Goal: Task Accomplishment & Management: Use online tool/utility

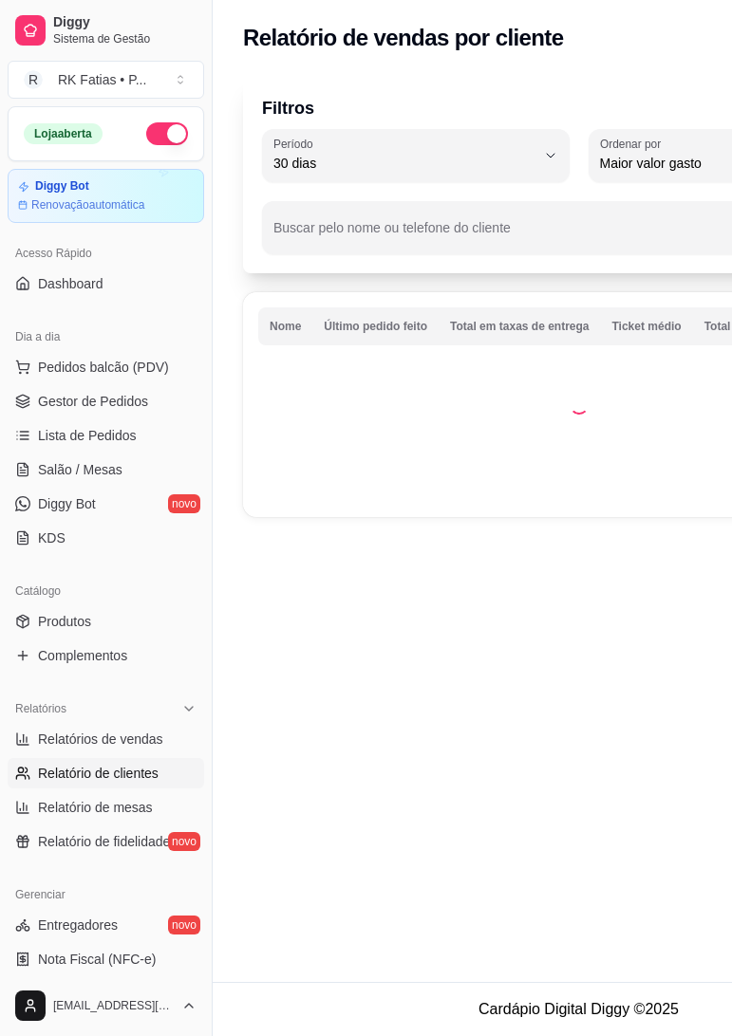
select select "30"
select select "HIGHEST_TOTAL_SPENT_WITH_ORDERS"
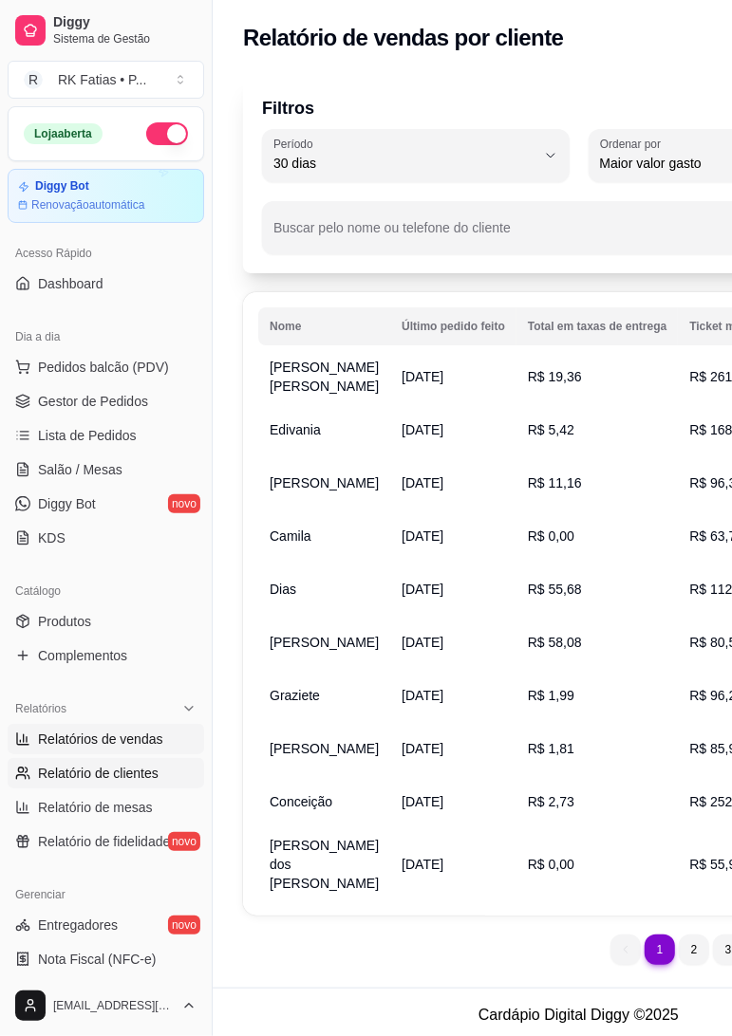
click at [73, 747] on span "Relatórios de vendas" at bounding box center [100, 739] width 125 height 19
select select "ALL"
select select "0"
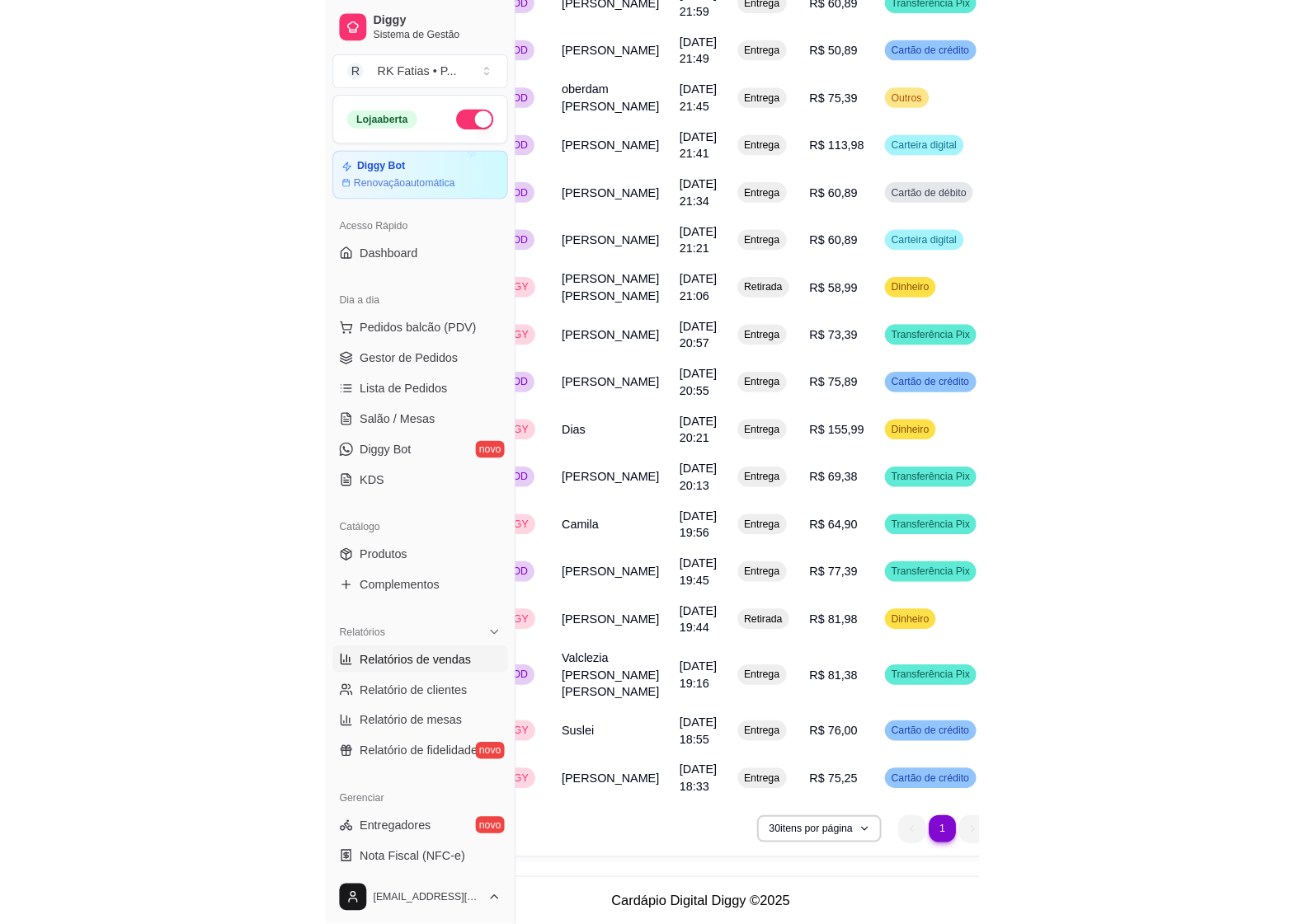
scroll to position [1574, 0]
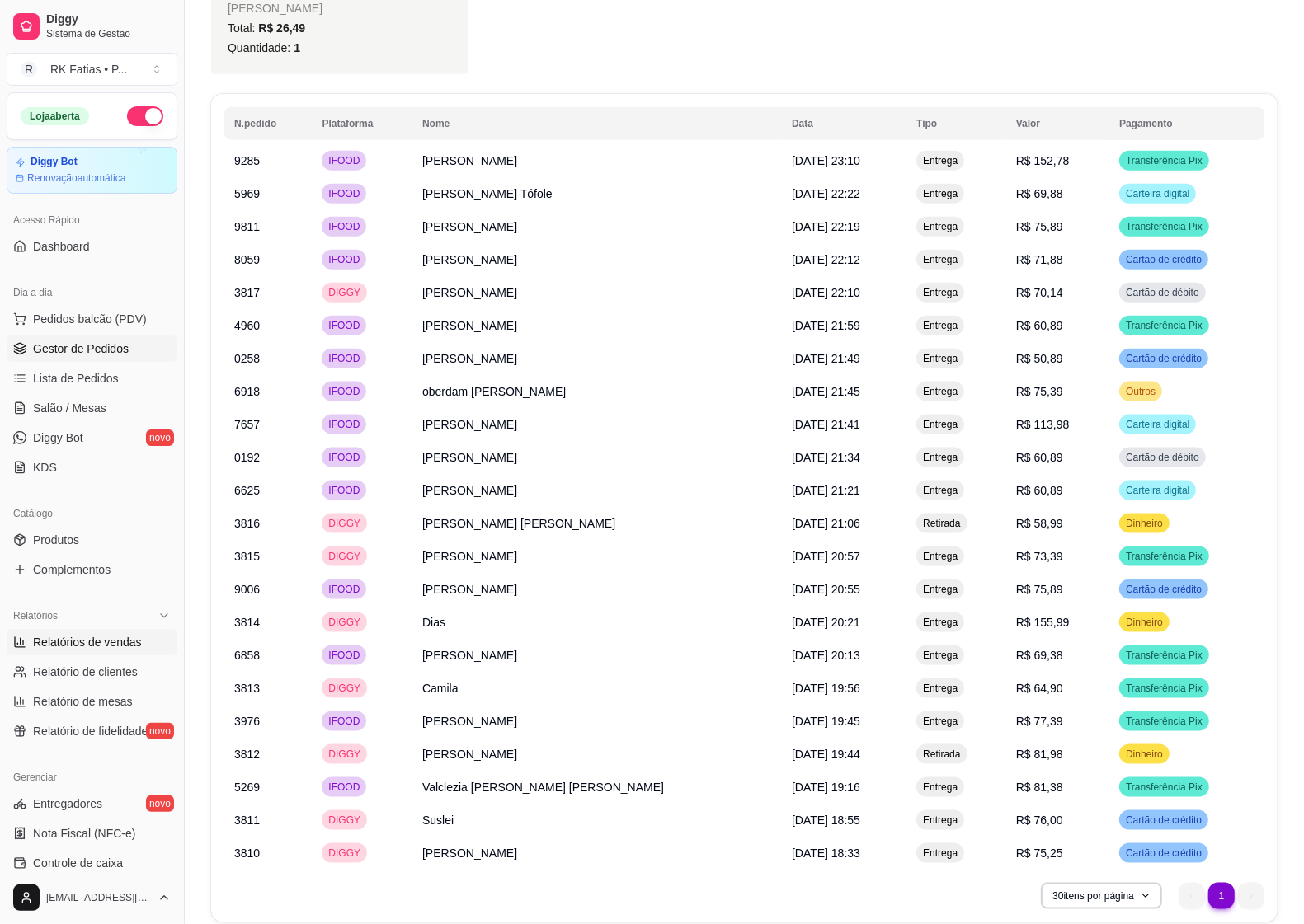
click at [70, 335] on link "Gestor de Pedidos" at bounding box center [92, 348] width 170 height 26
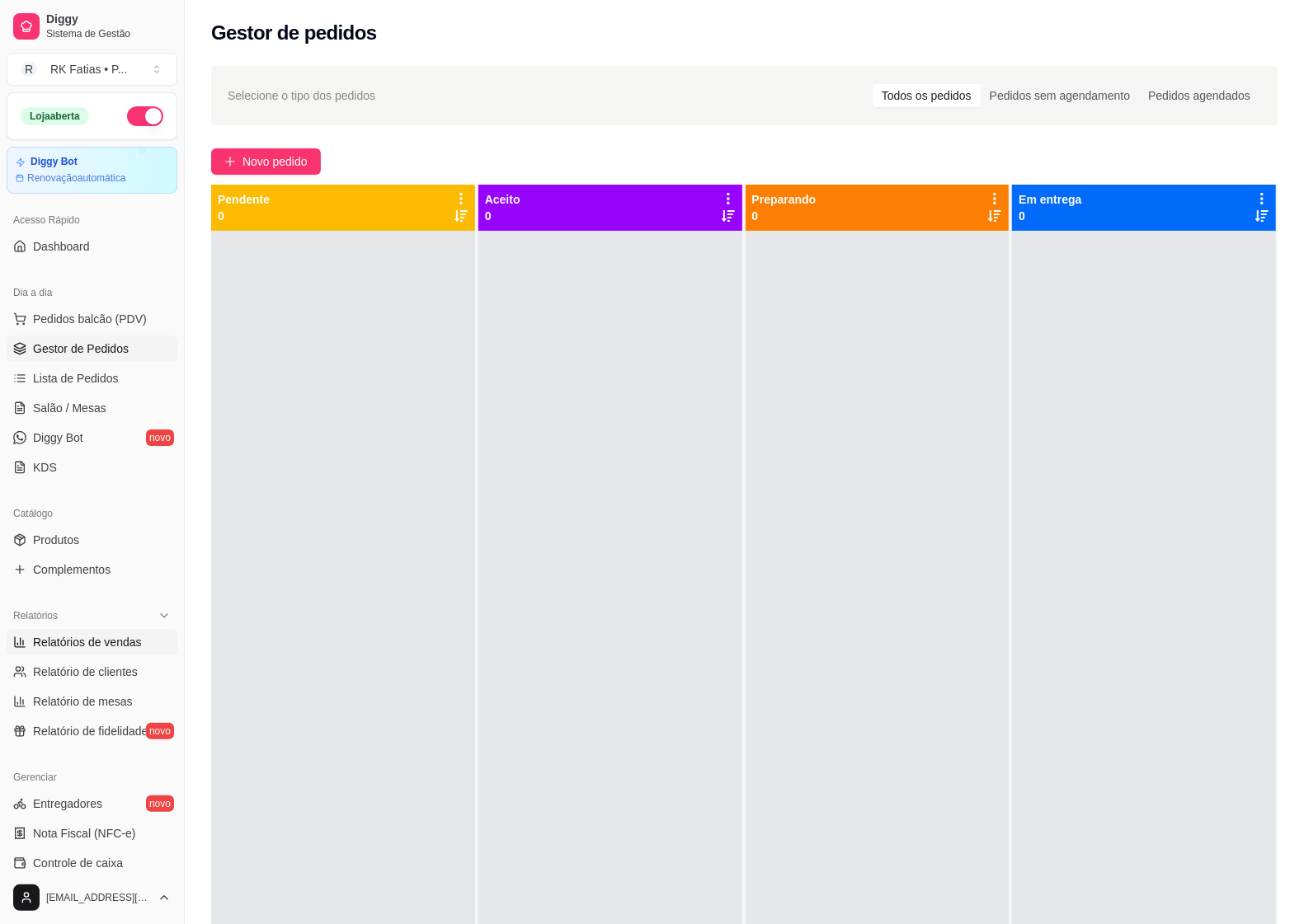
click at [73, 650] on span "Relatórios de vendas" at bounding box center [87, 642] width 109 height 16
select select "ALL"
select select "0"
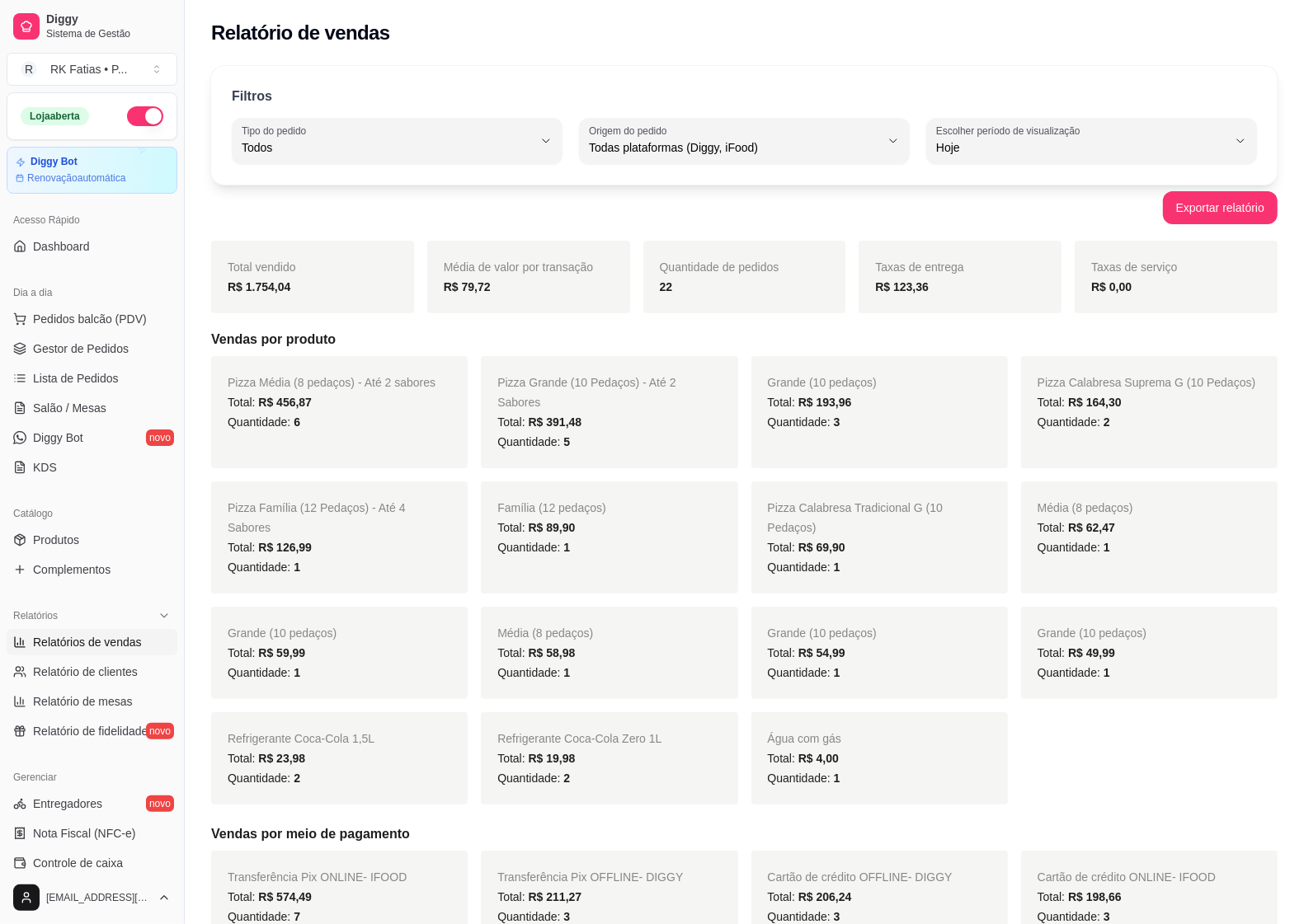
click at [635, 116] on div "Filtros ALL Tipo do pedido Todos Entrega Retirada Mesa Consumo local Tipo do pe…" at bounding box center [744, 125] width 1066 height 119
click at [635, 150] on span "Todas plataformas (Diggy, iFood)" at bounding box center [734, 147] width 291 height 16
click at [635, 254] on li "iFood" at bounding box center [744, 241] width 305 height 25
type input "IFOOD"
select select "IFOOD"
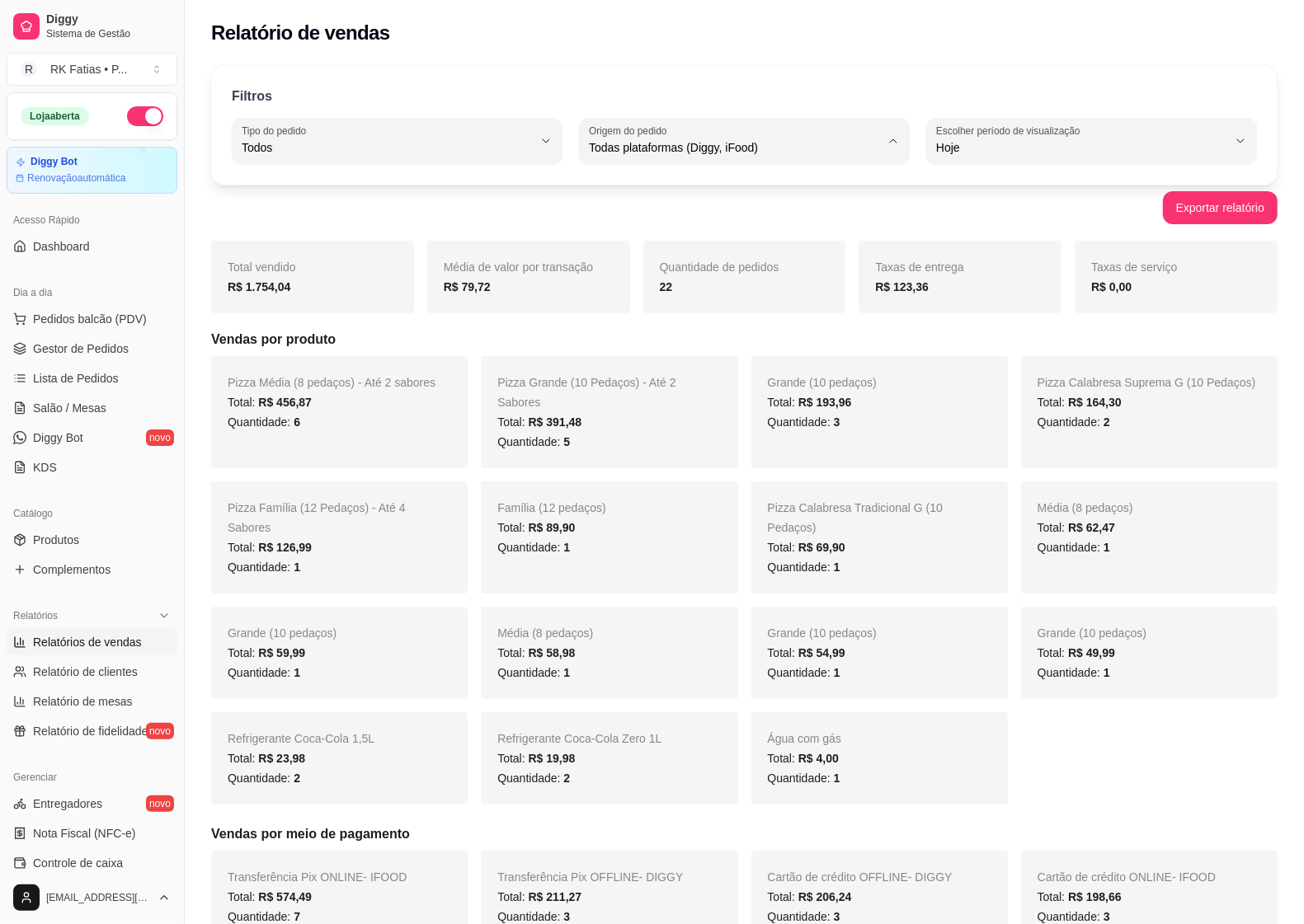
scroll to position [15, 0]
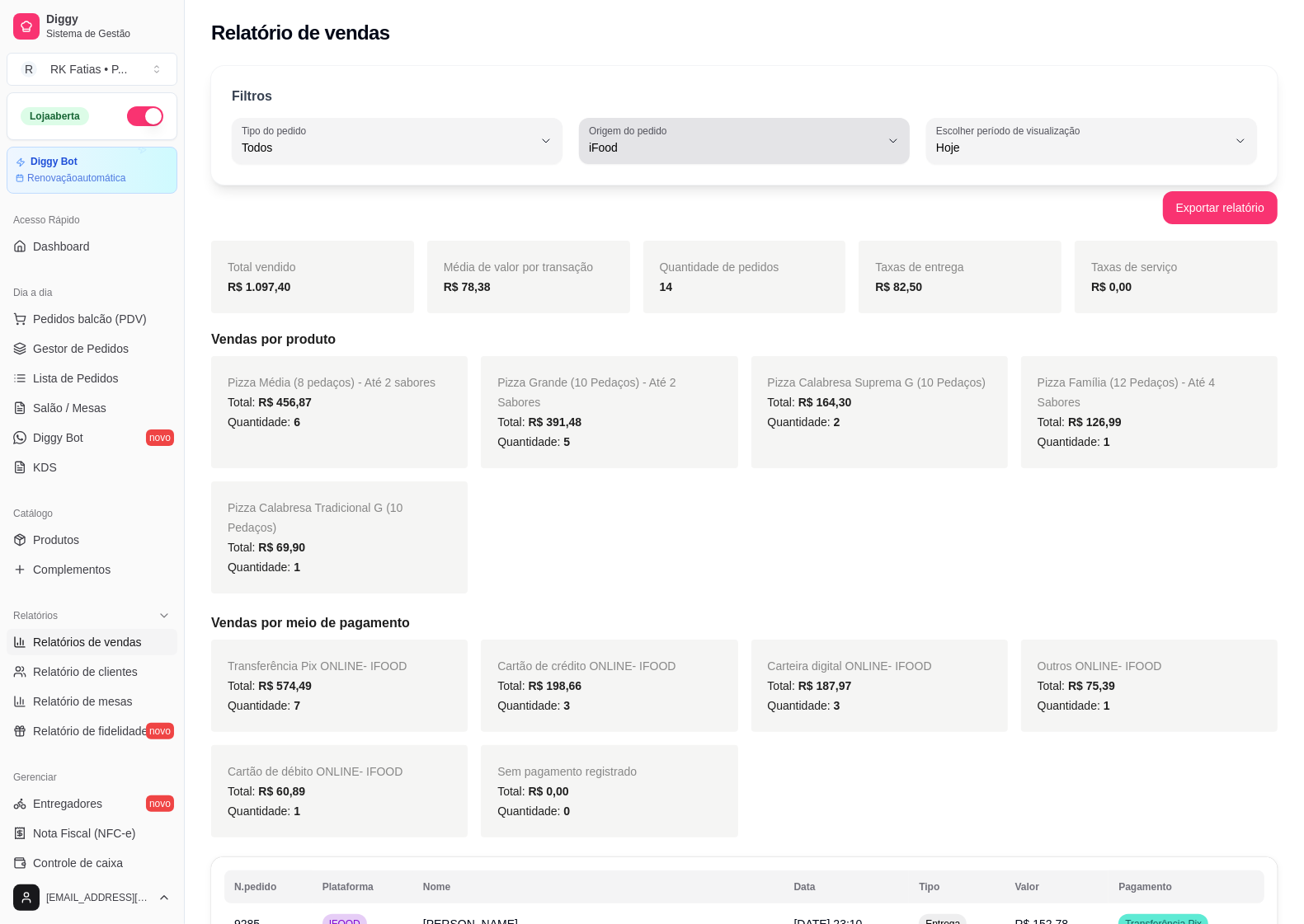
click at [635, 122] on button "Origem do pedido iFood" at bounding box center [744, 141] width 331 height 46
click at [635, 183] on span "Todas plataformas (Diggy, iFood)" at bounding box center [737, 187] width 276 height 16
type input "ALL"
select select "ALL"
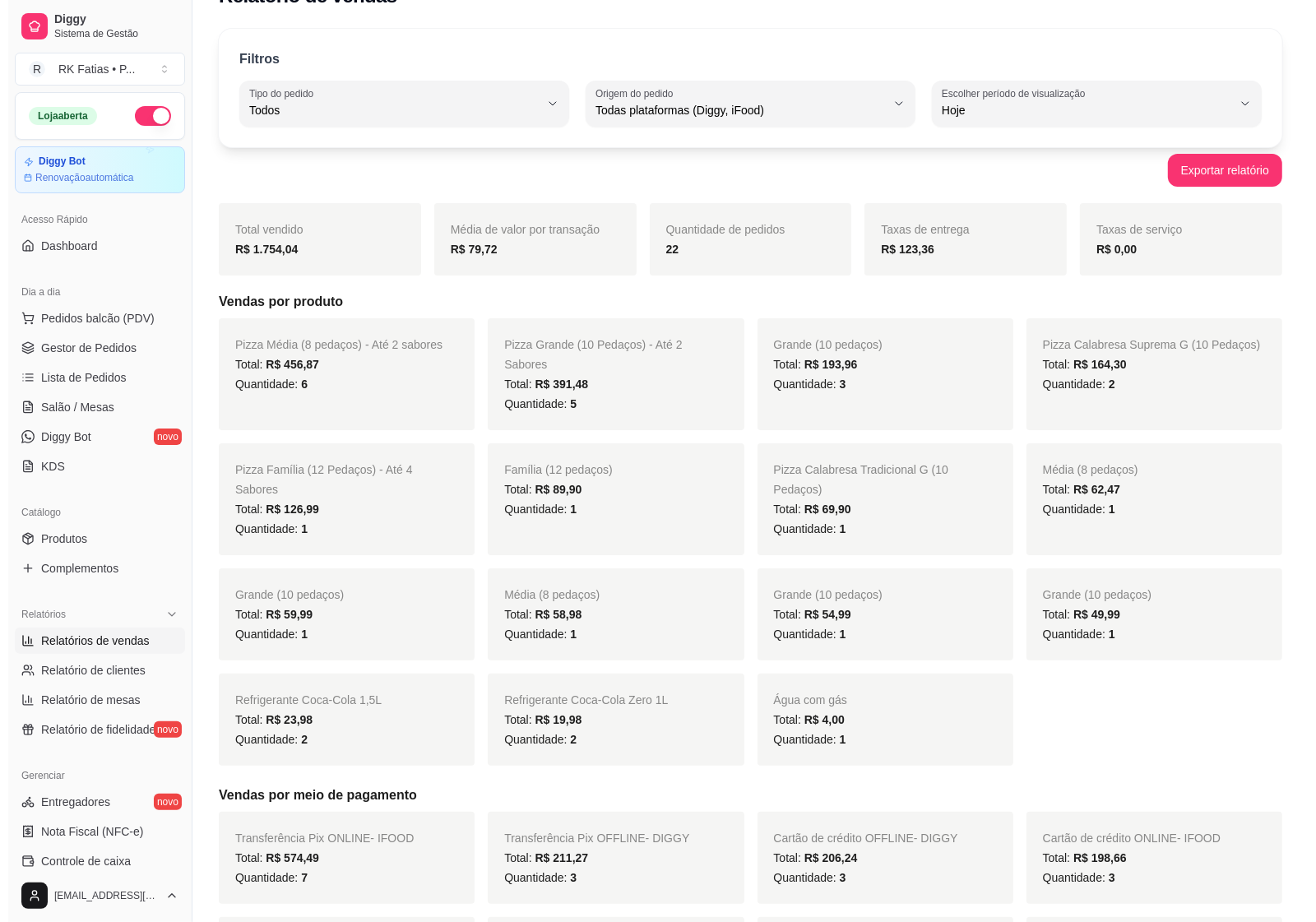
scroll to position [0, 0]
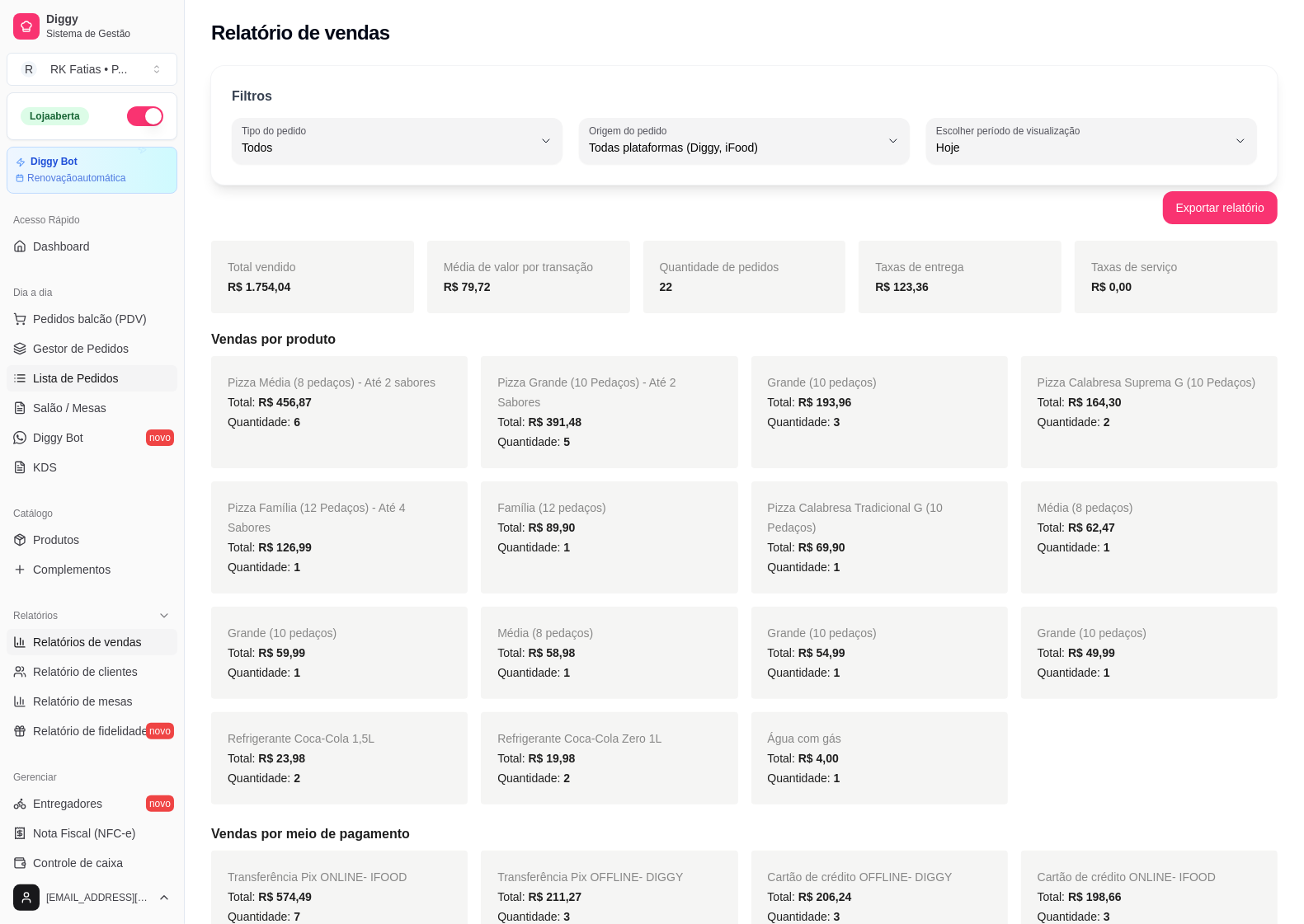
click at [63, 380] on span "Lista de Pedidos" at bounding box center [76, 378] width 86 height 16
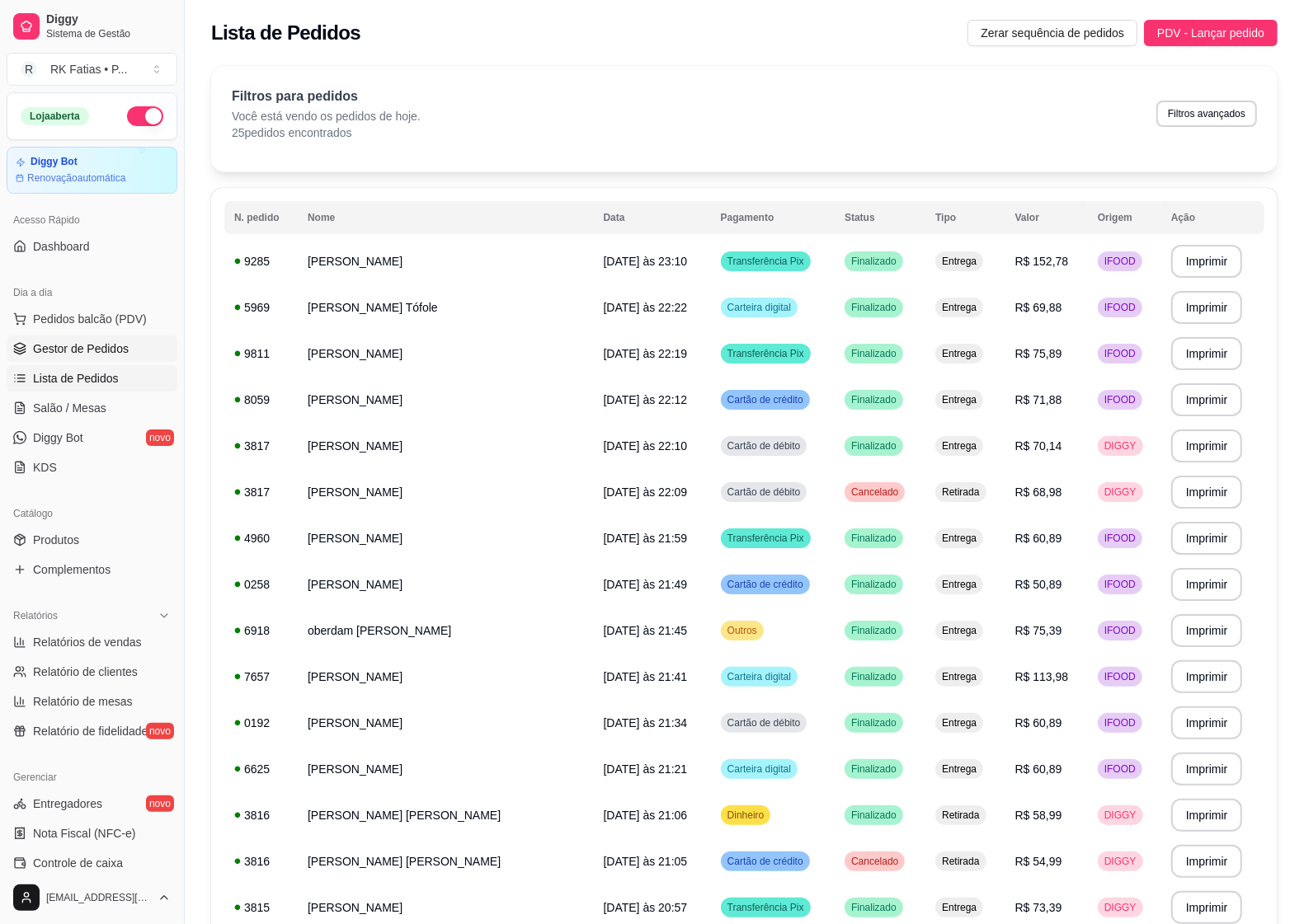
click at [21, 345] on icon at bounding box center [19, 348] width 13 height 13
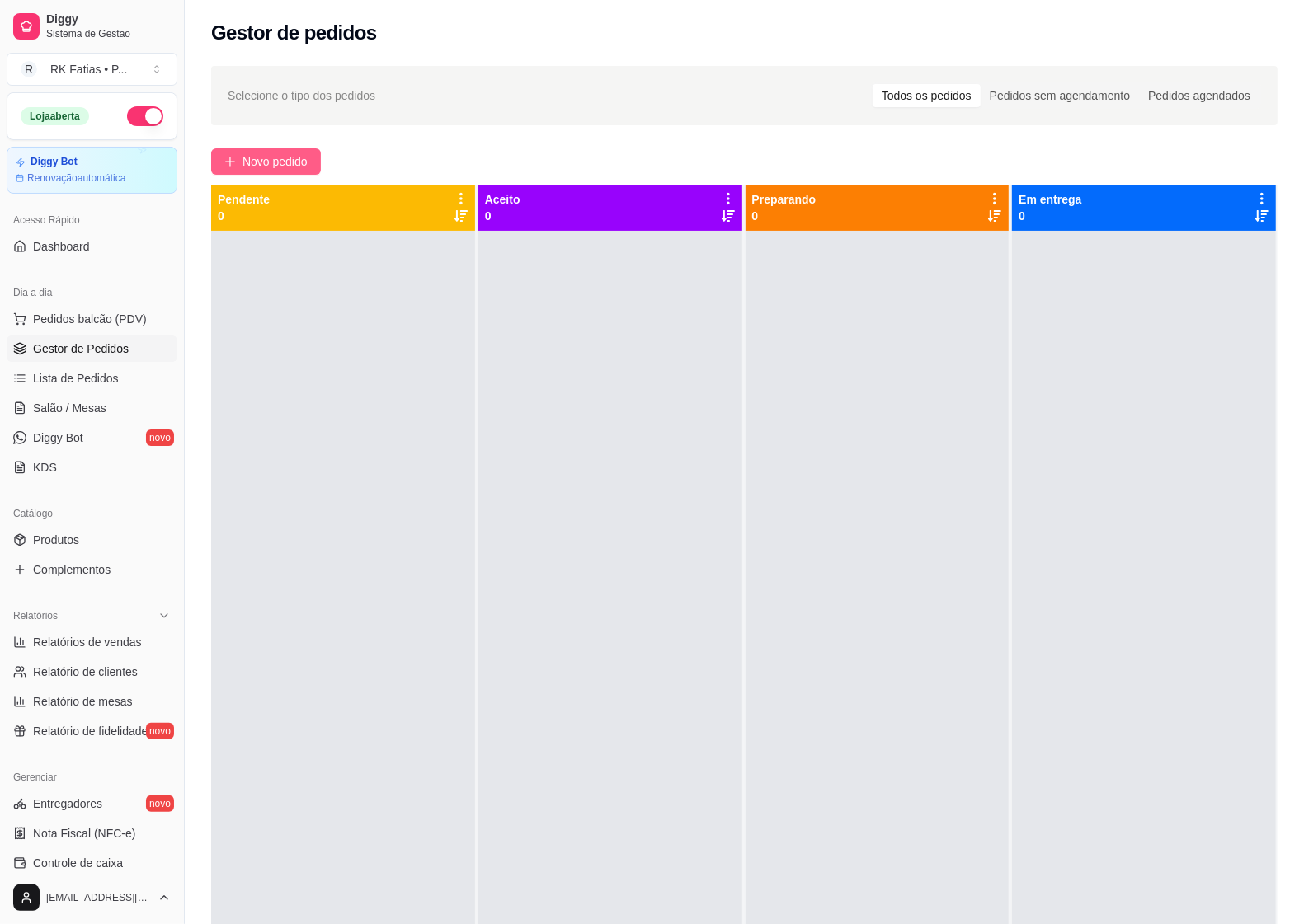
click at [305, 167] on span "Novo pedido" at bounding box center [275, 162] width 65 height 18
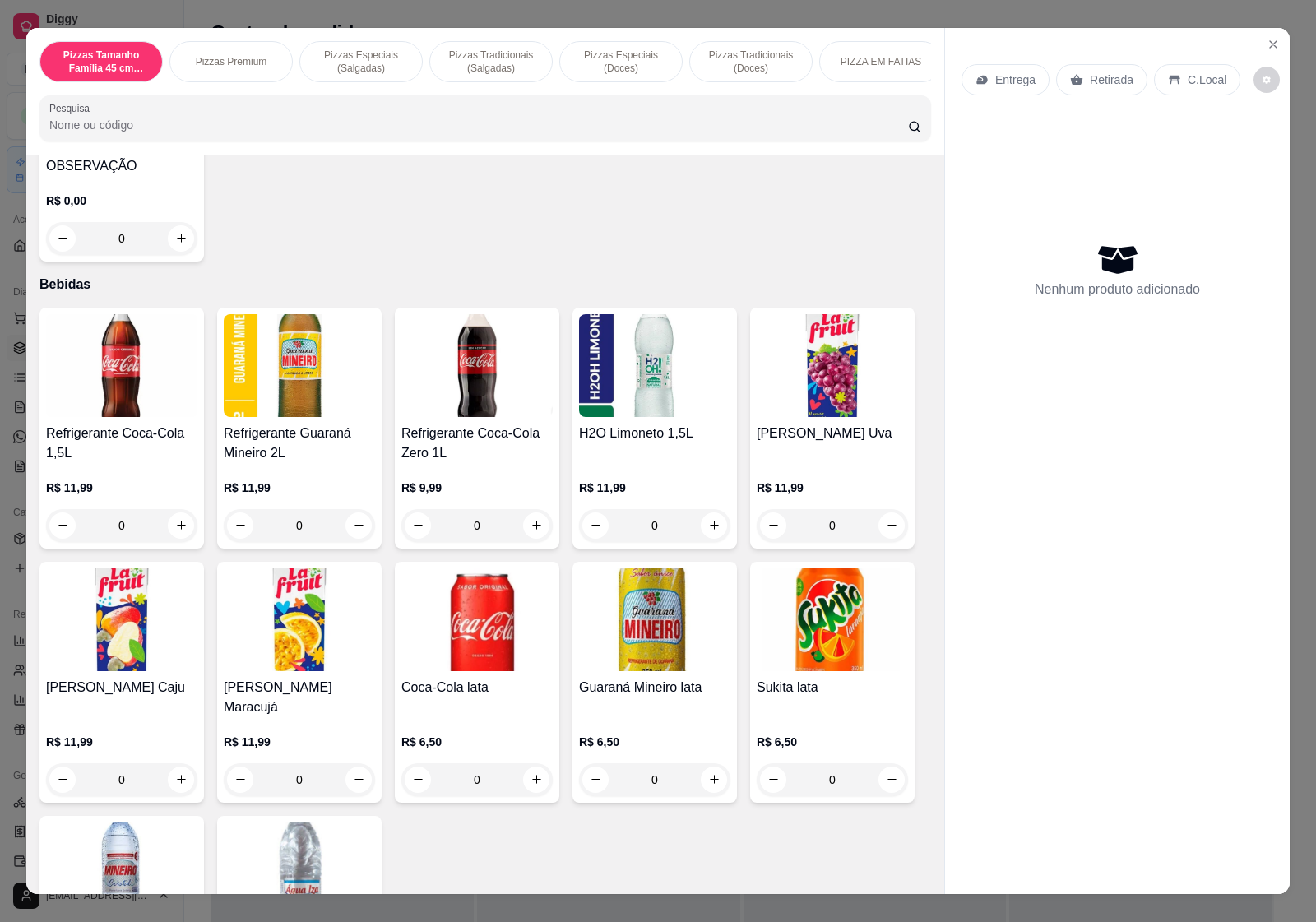
scroll to position [1850, 0]
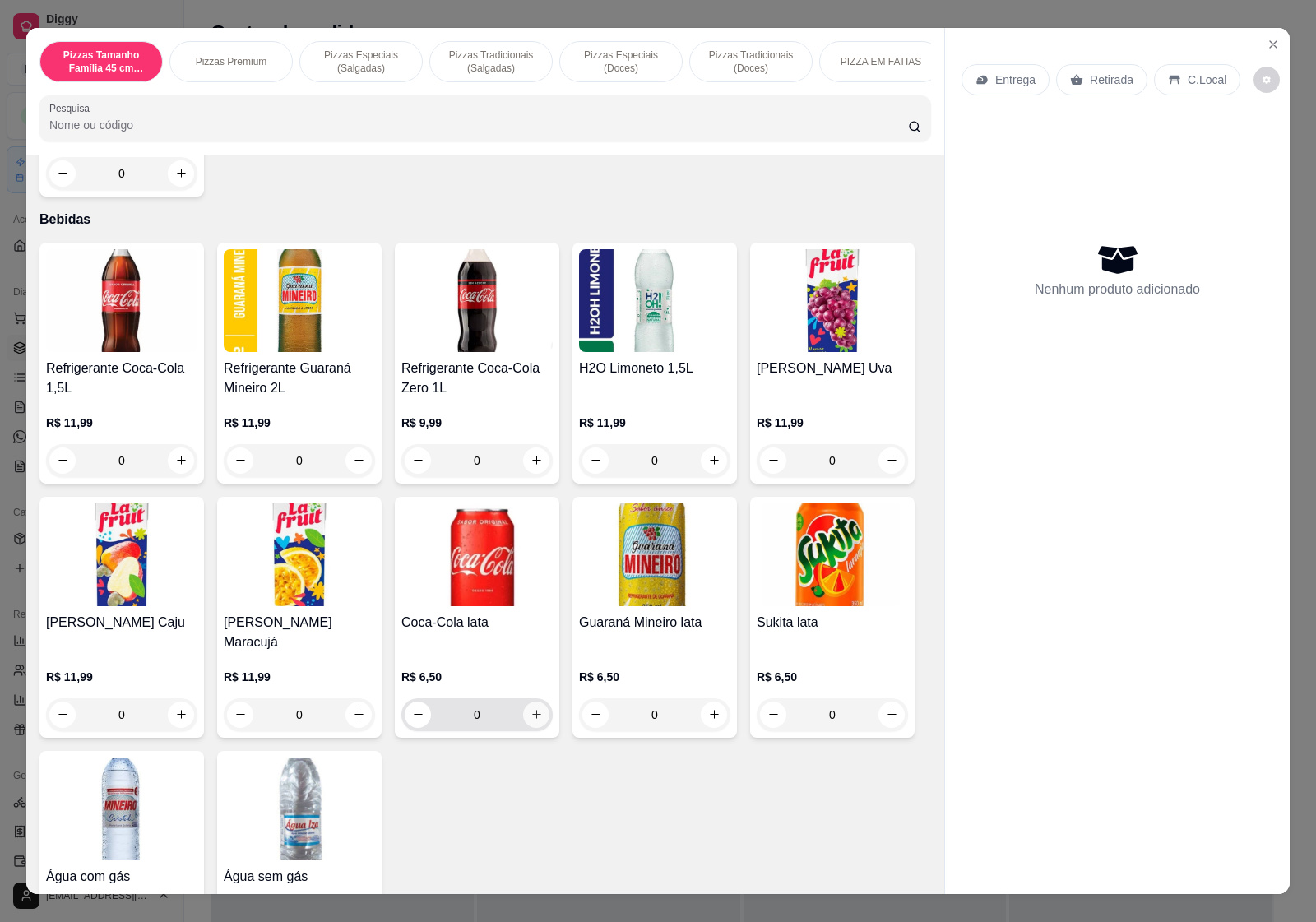
click at [533, 708] on icon "increase-product-quantity" at bounding box center [536, 714] width 12 height 12
type input "1"
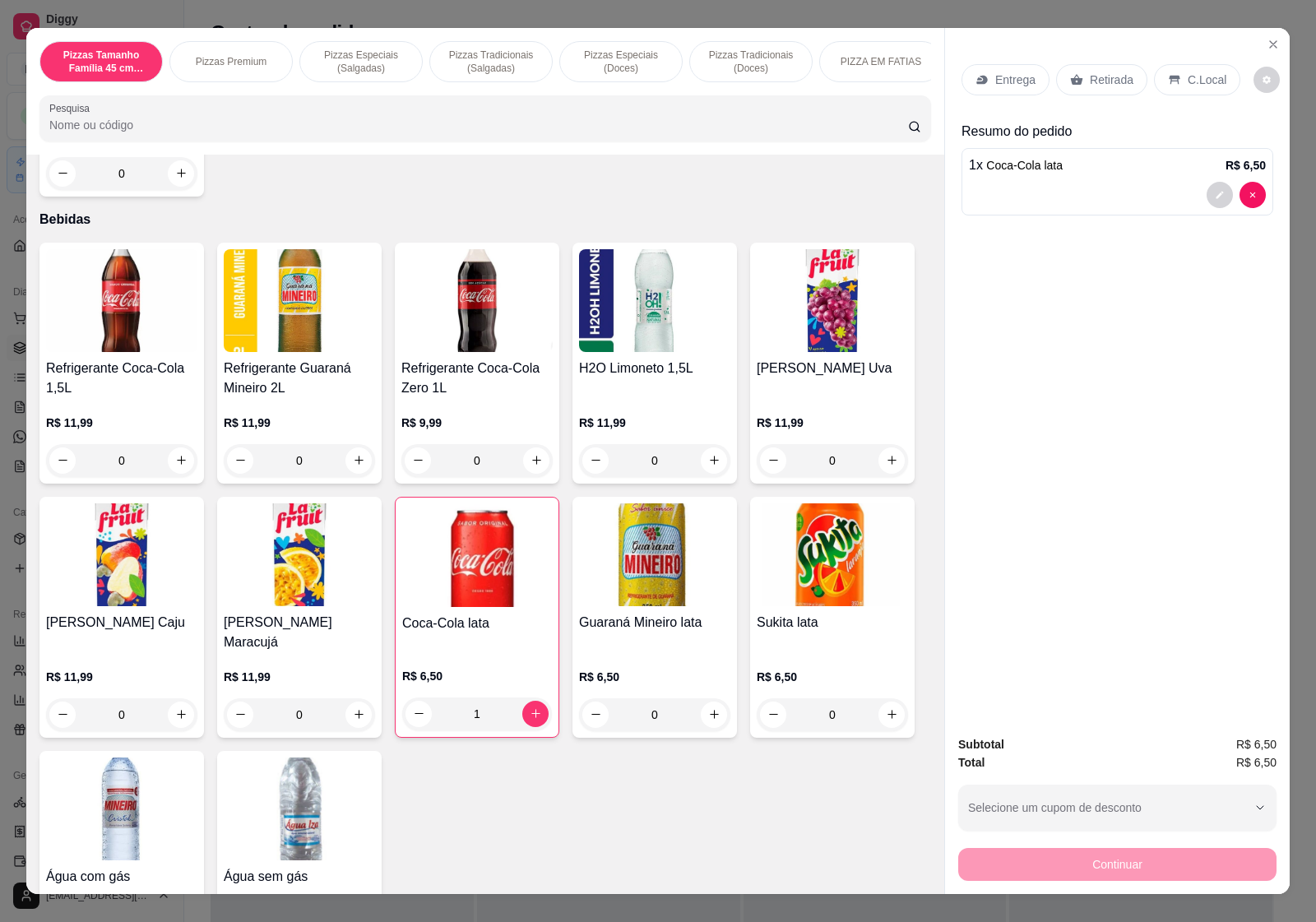
scroll to position [1938, 0]
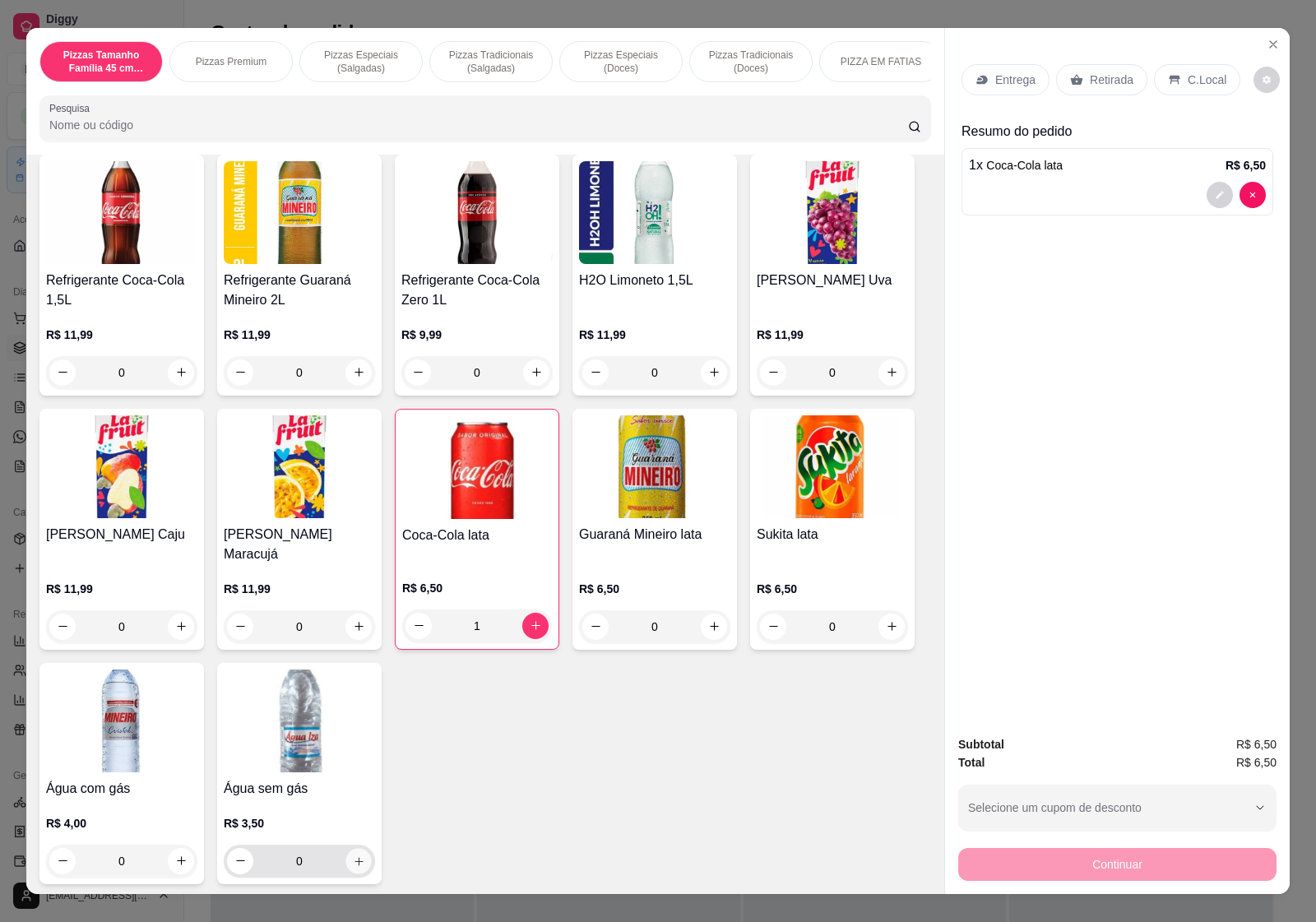
click at [346, 857] on button "increase-product-quantity" at bounding box center [358, 860] width 25 height 25
type input "1"
click at [633, 73] on p "Retirada" at bounding box center [1112, 80] width 43 height 16
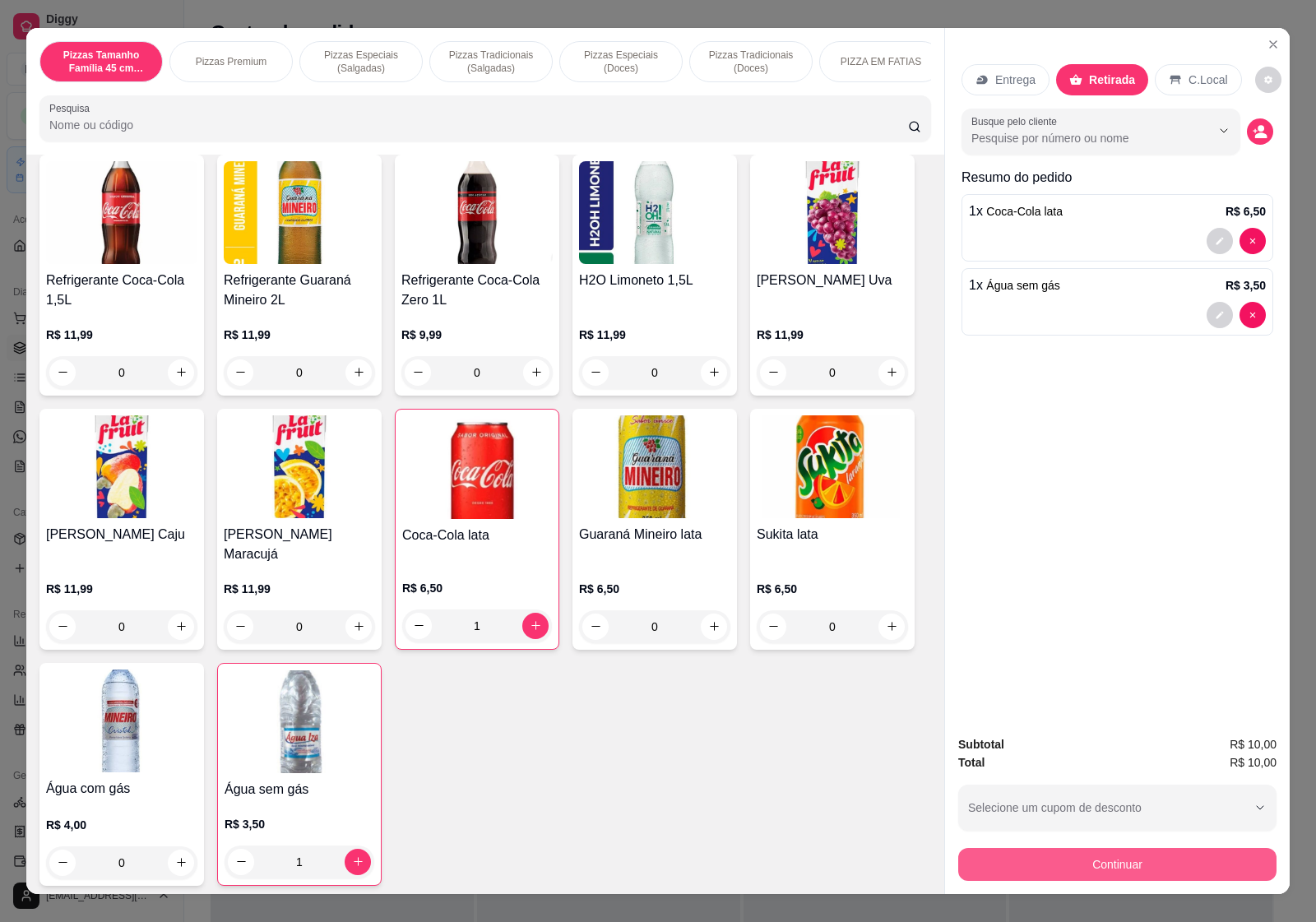
click at [633, 848] on button "Continuar" at bounding box center [1117, 865] width 318 height 33
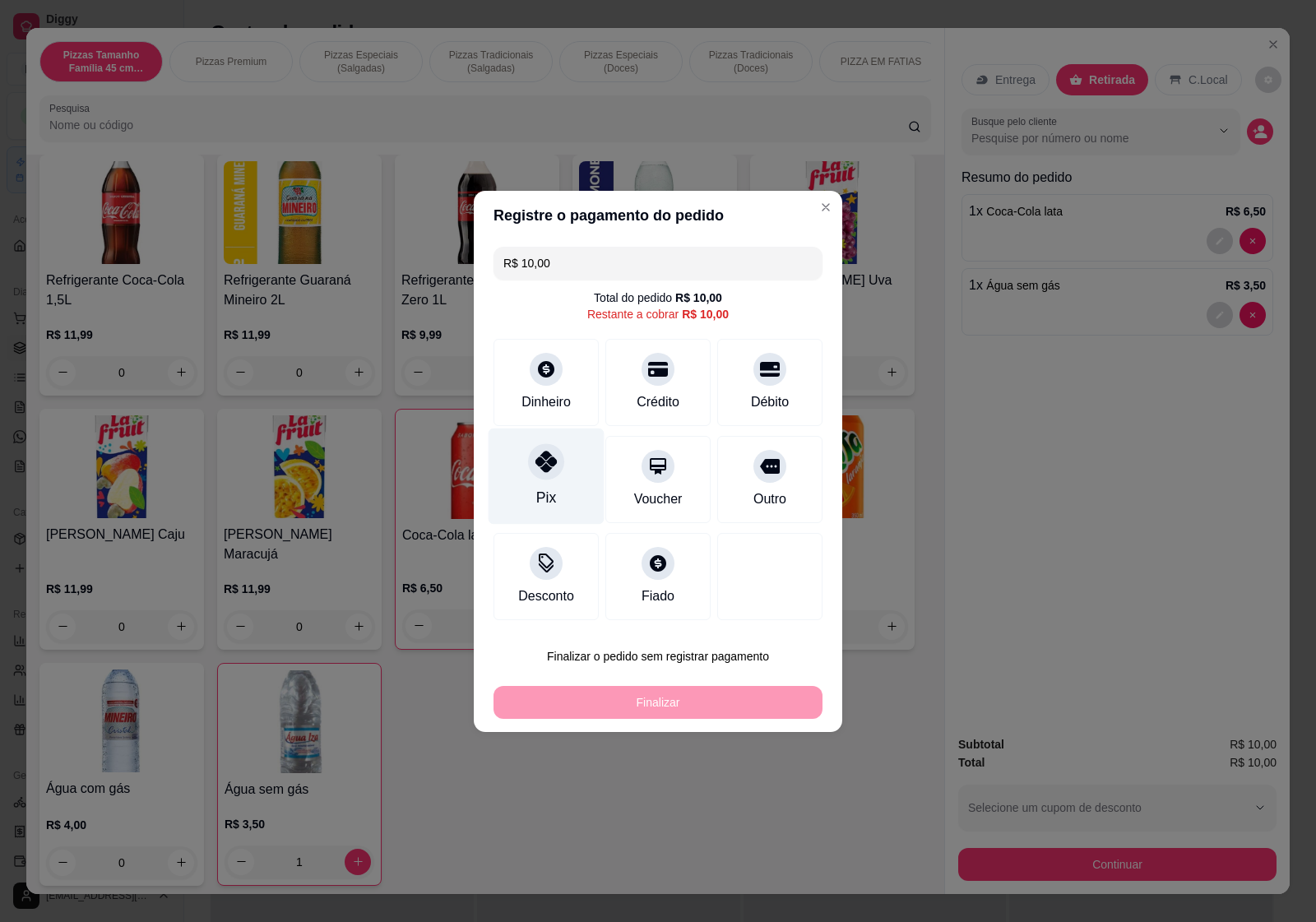
click at [555, 476] on div at bounding box center [546, 462] width 36 height 36
type input "R$ 0,00"
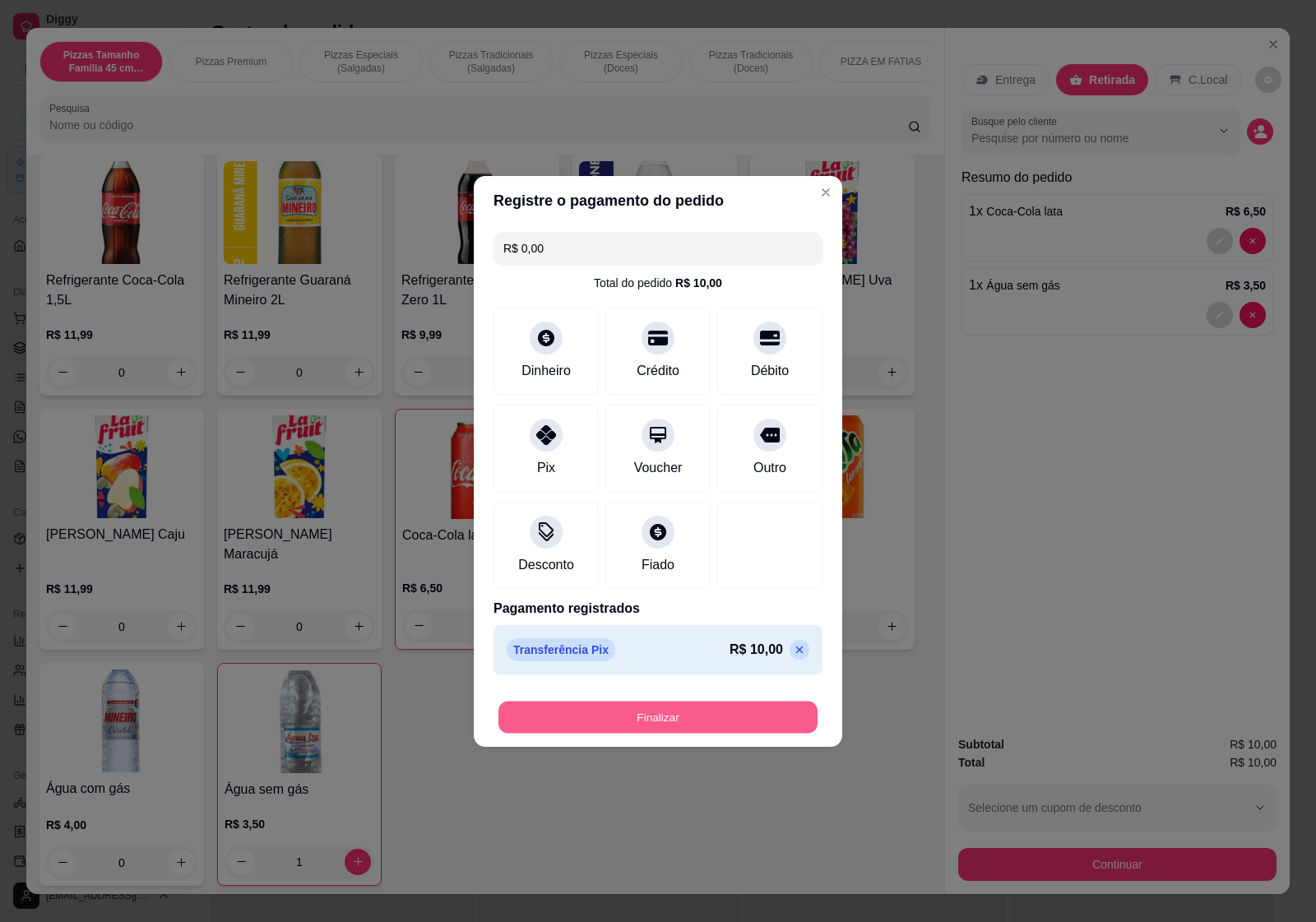
click at [633, 719] on button "Finalizar" at bounding box center [658, 717] width 319 height 32
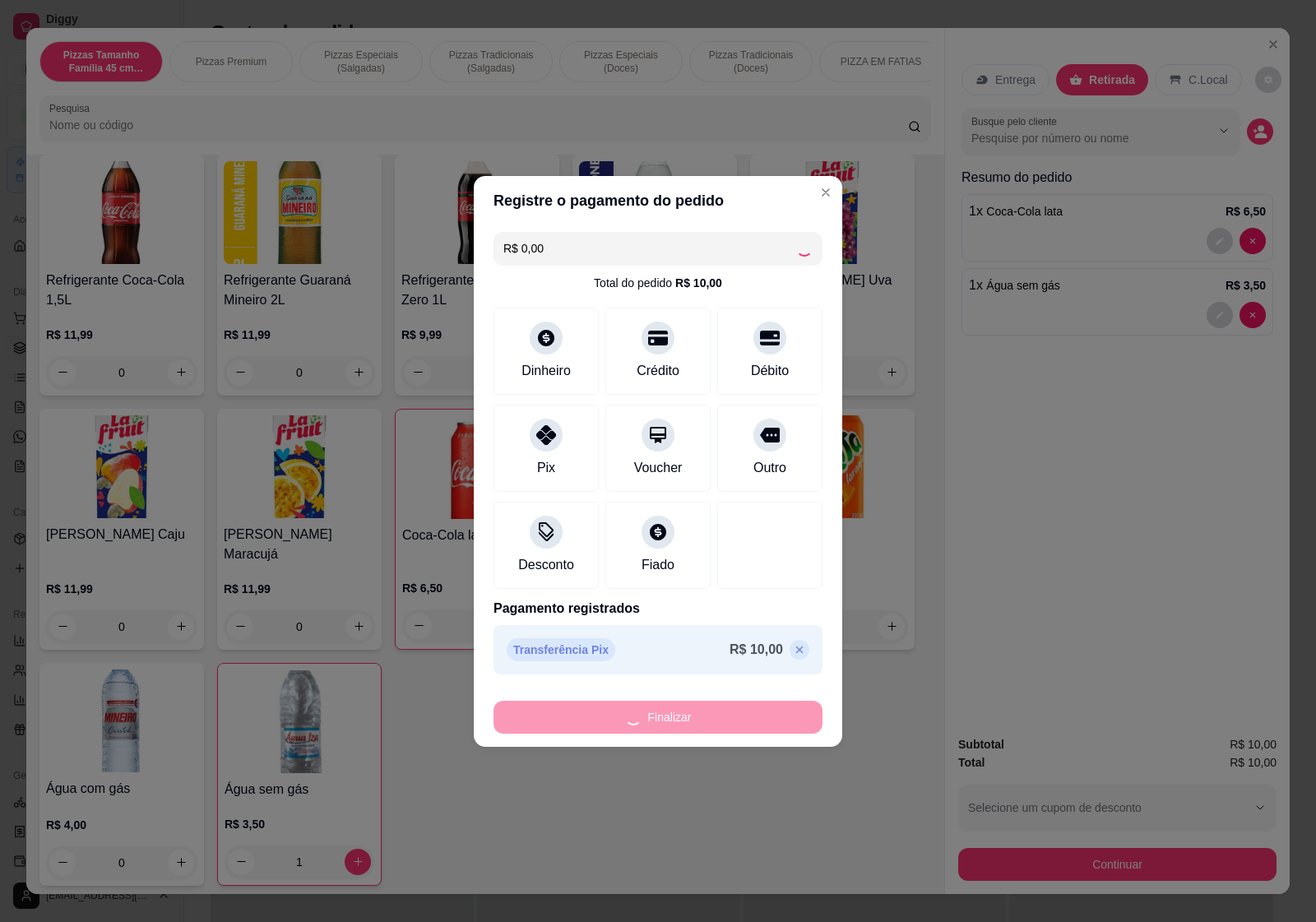
type input "0"
type input "-R$ 10,00"
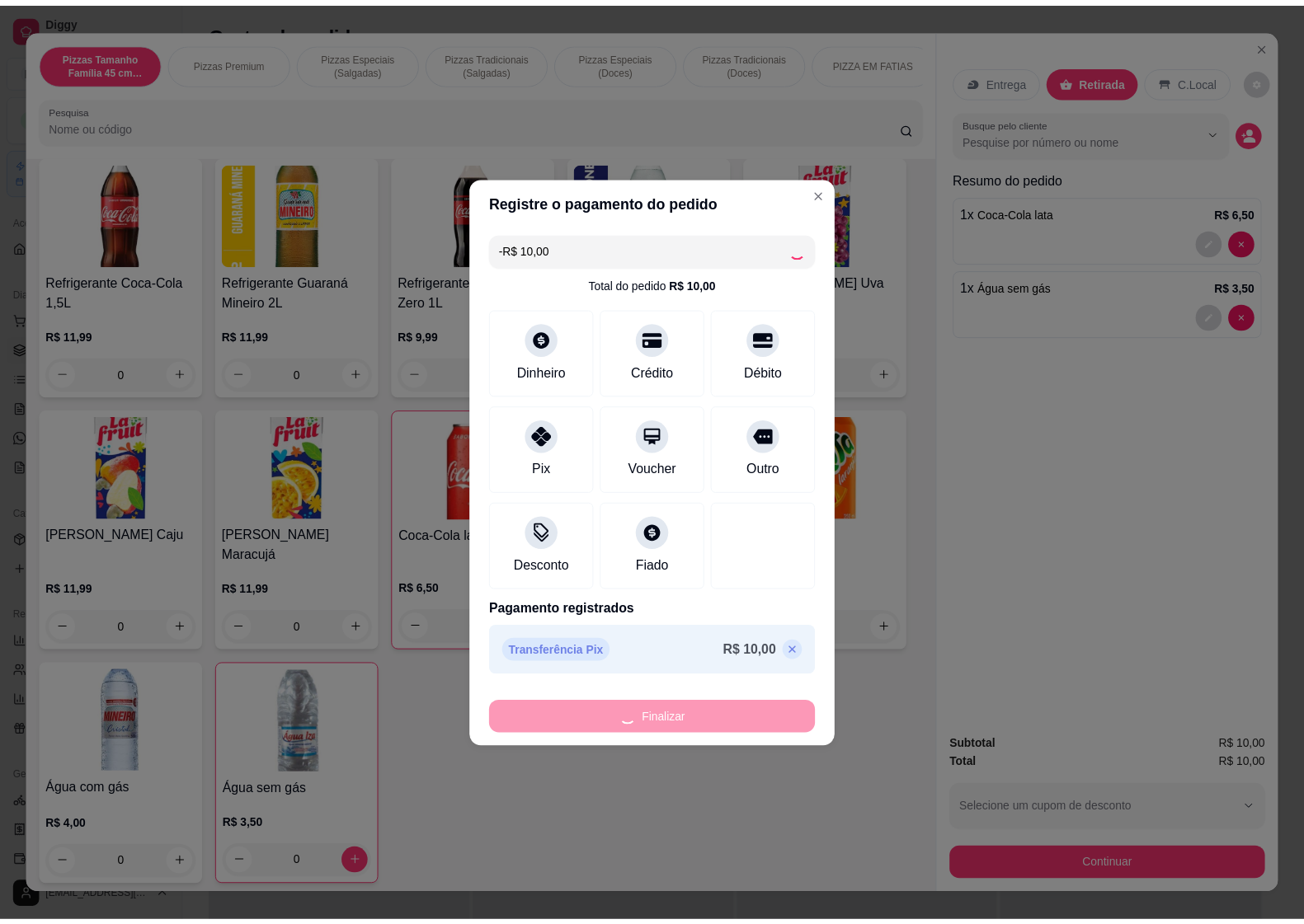
scroll to position [1941, 0]
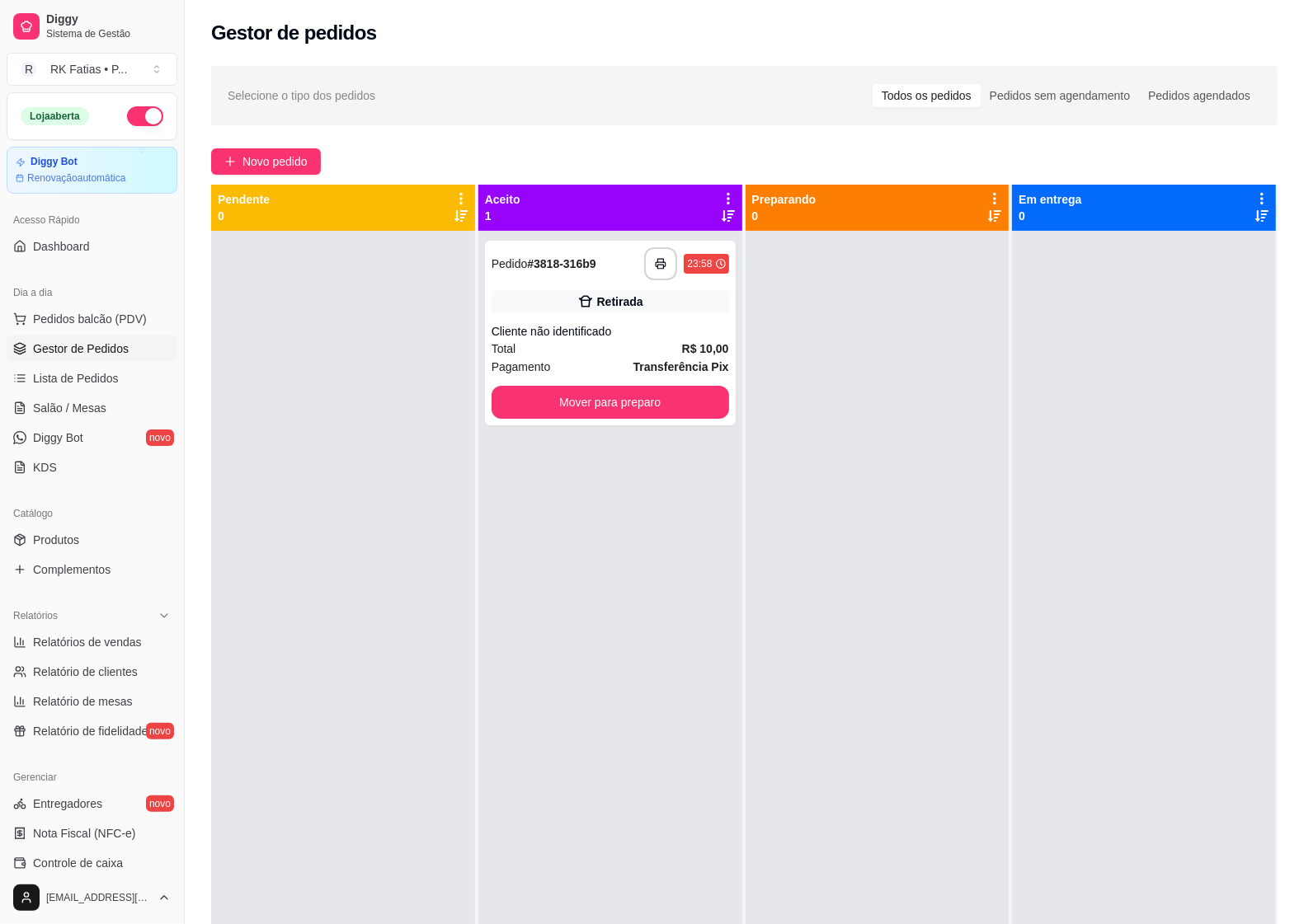
drag, startPoint x: 401, startPoint y: 397, endPoint x: 446, endPoint y: 381, distance: 47.8
click at [411, 397] on div at bounding box center [343, 693] width 264 height 924
click at [619, 412] on button "Mover para preparo" at bounding box center [609, 402] width 230 height 32
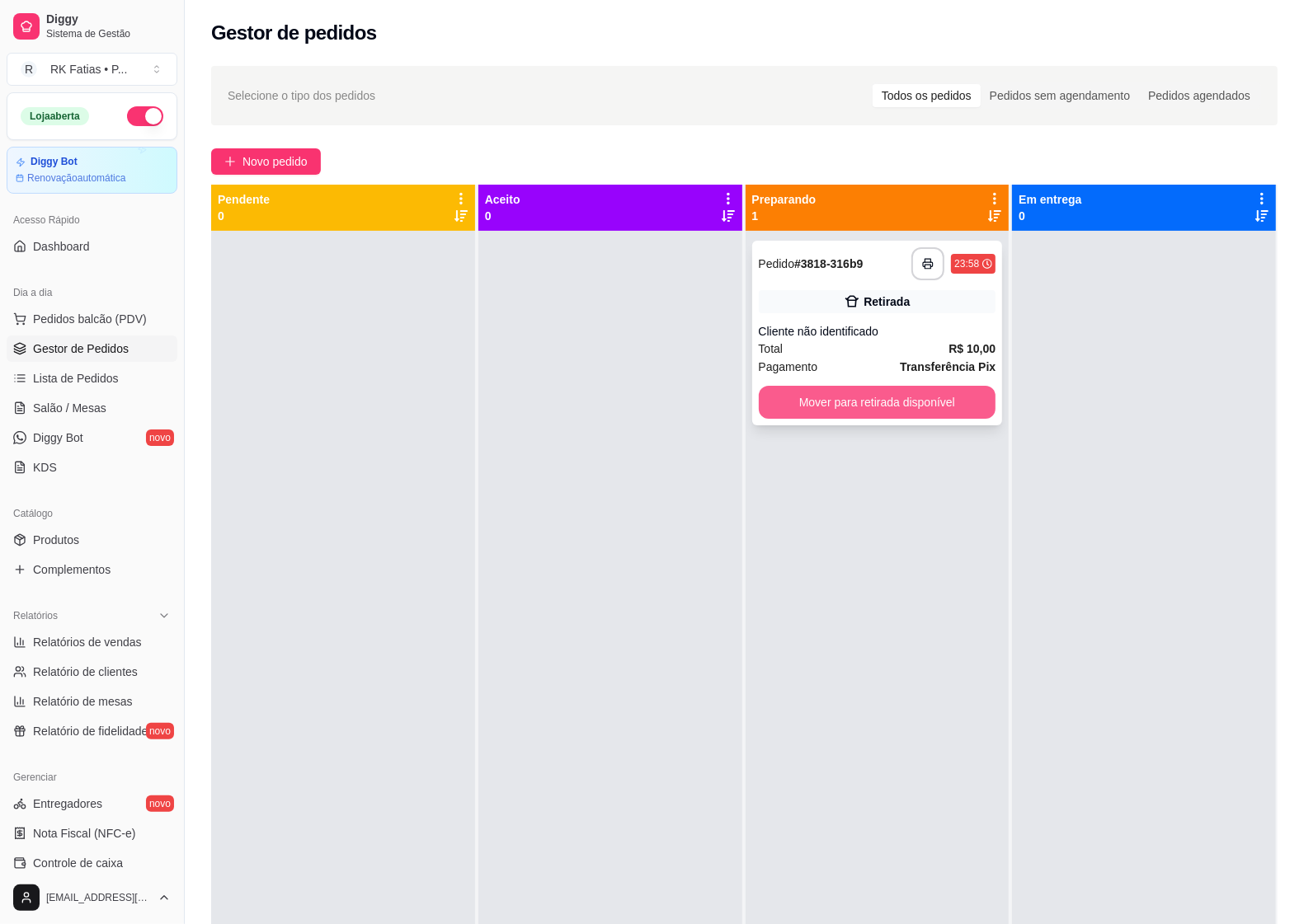
click at [635, 394] on button "Mover para retirada disponível" at bounding box center [877, 402] width 237 height 33
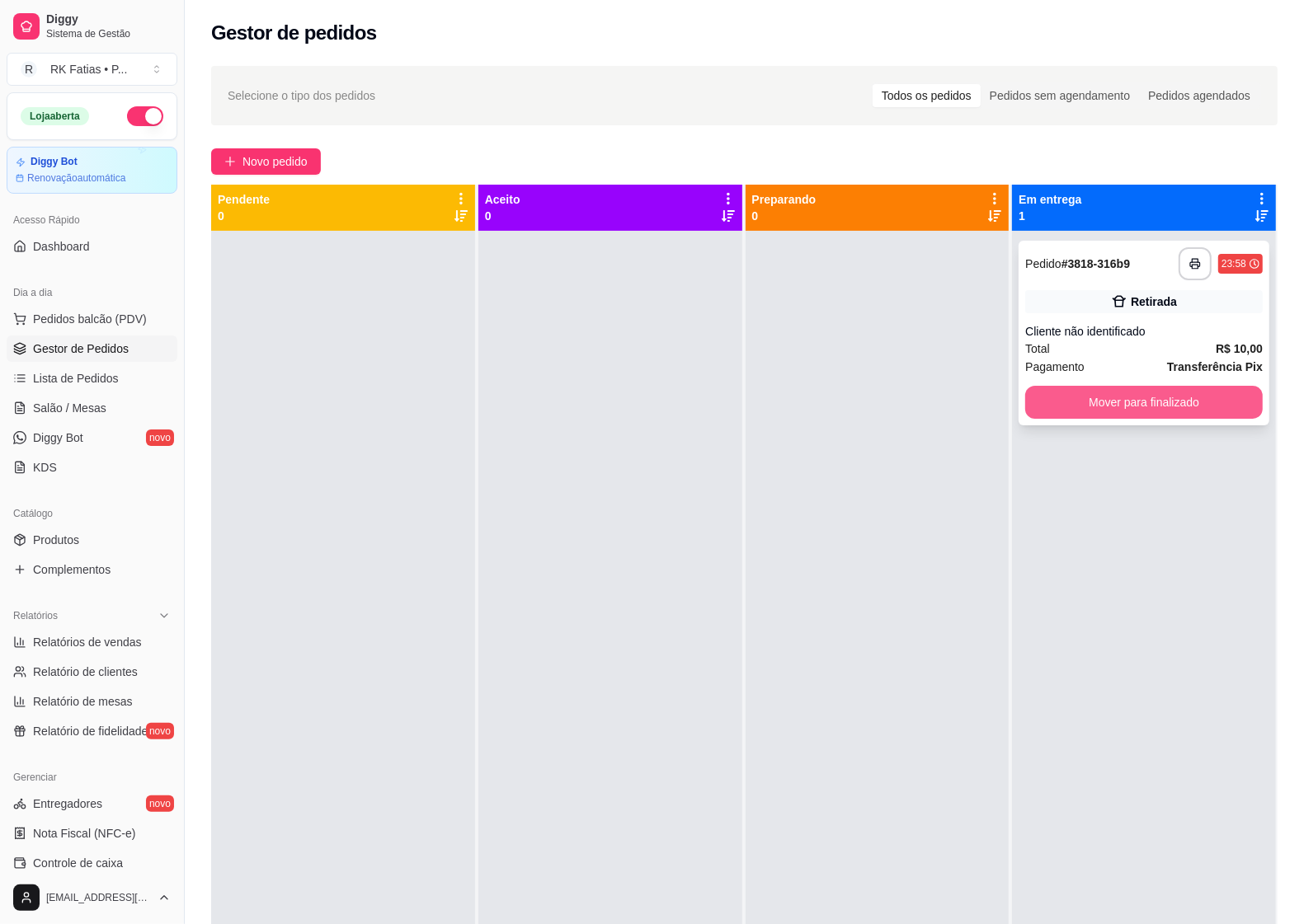
click at [635, 397] on button "Mover para finalizado" at bounding box center [1143, 402] width 237 height 33
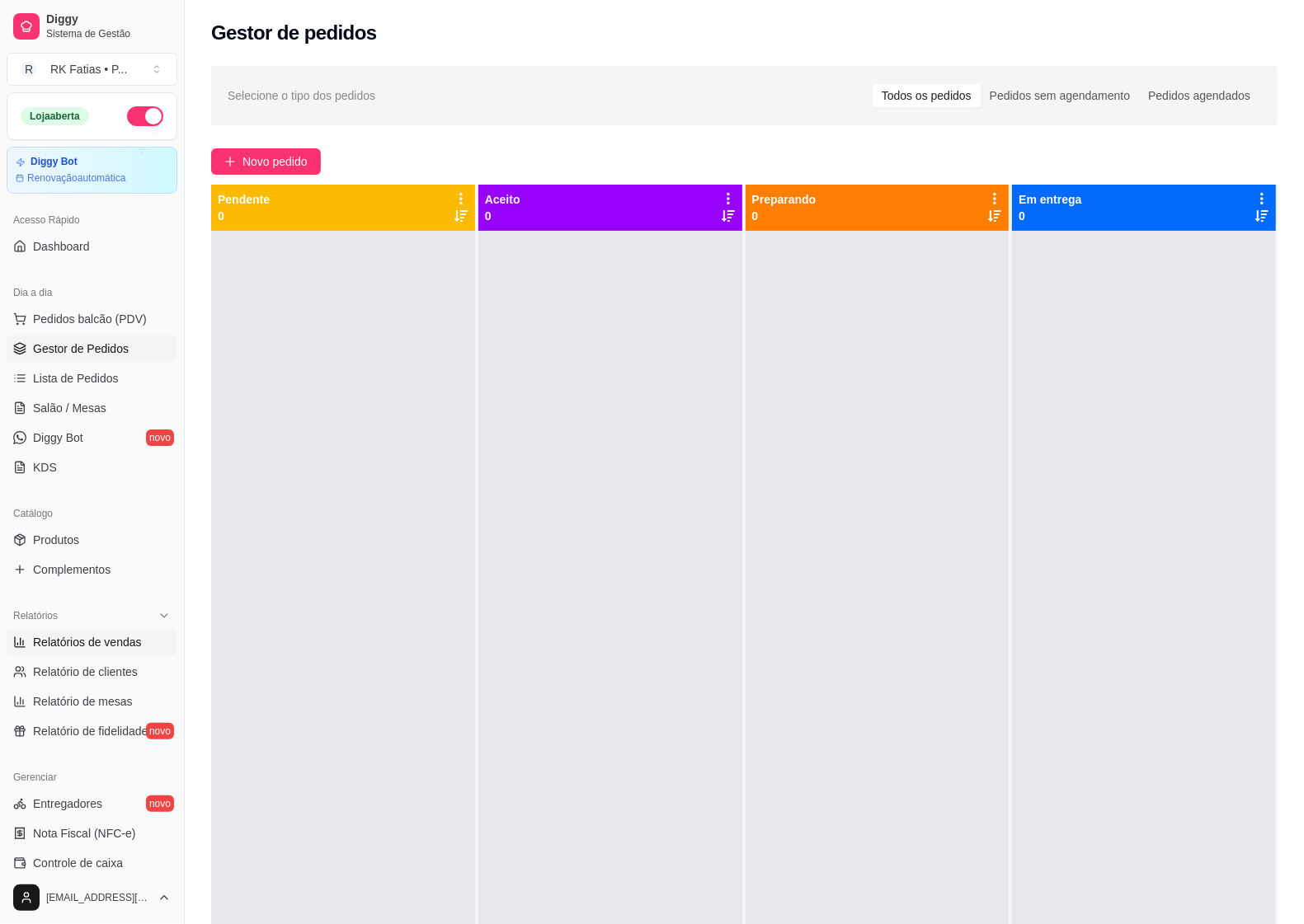
click at [68, 647] on span "Relatórios de vendas" at bounding box center [87, 642] width 109 height 16
select select "ALL"
select select "0"
